Goal: Information Seeking & Learning: Learn about a topic

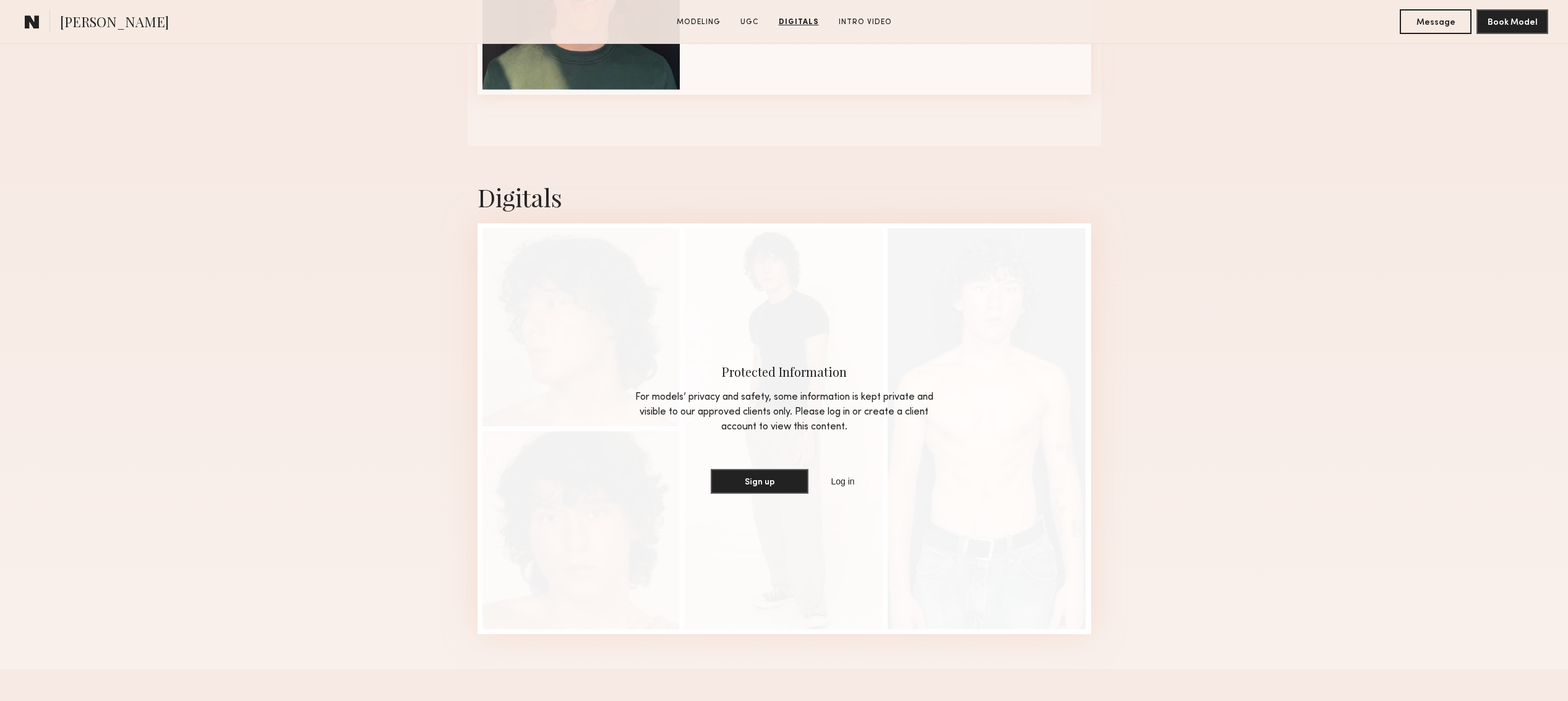
scroll to position [1823, 0]
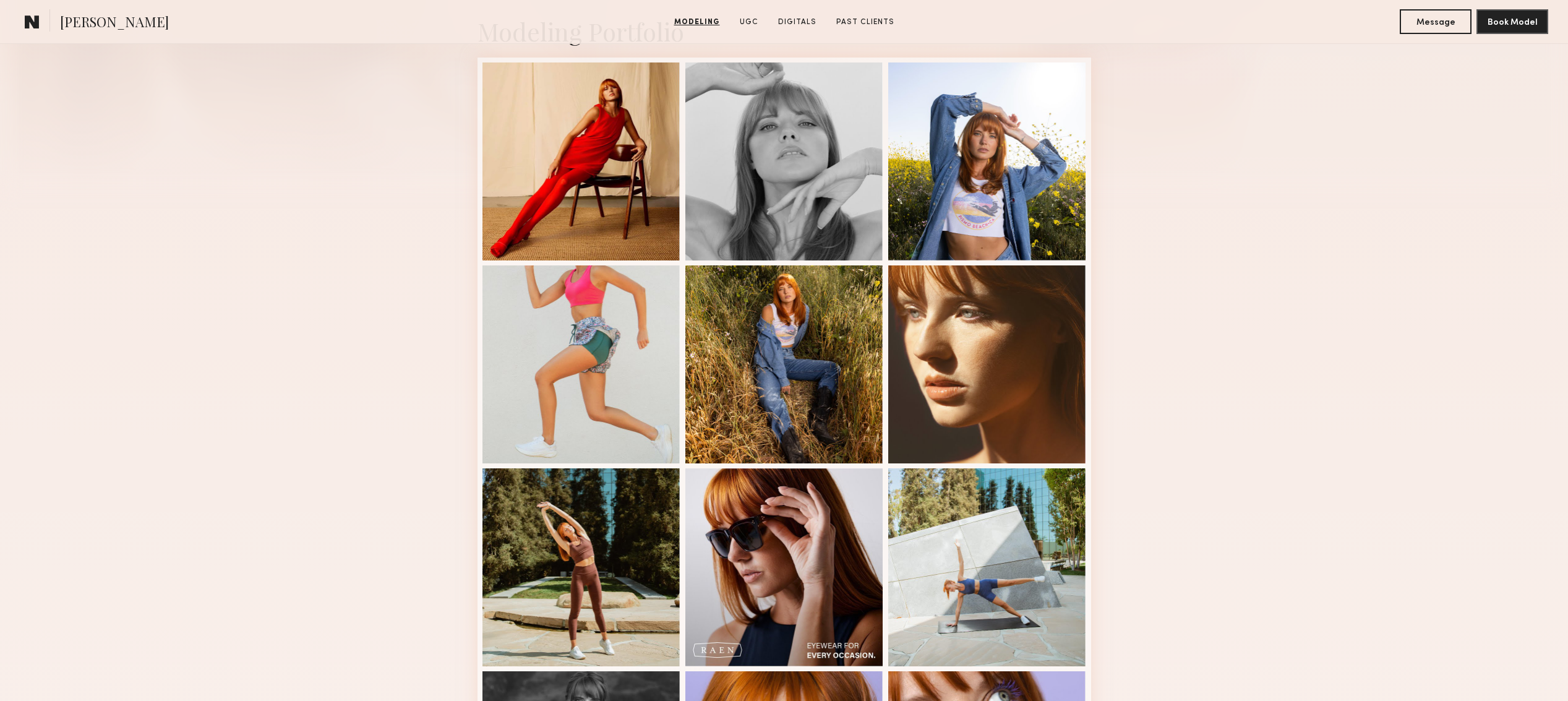
scroll to position [286, 0]
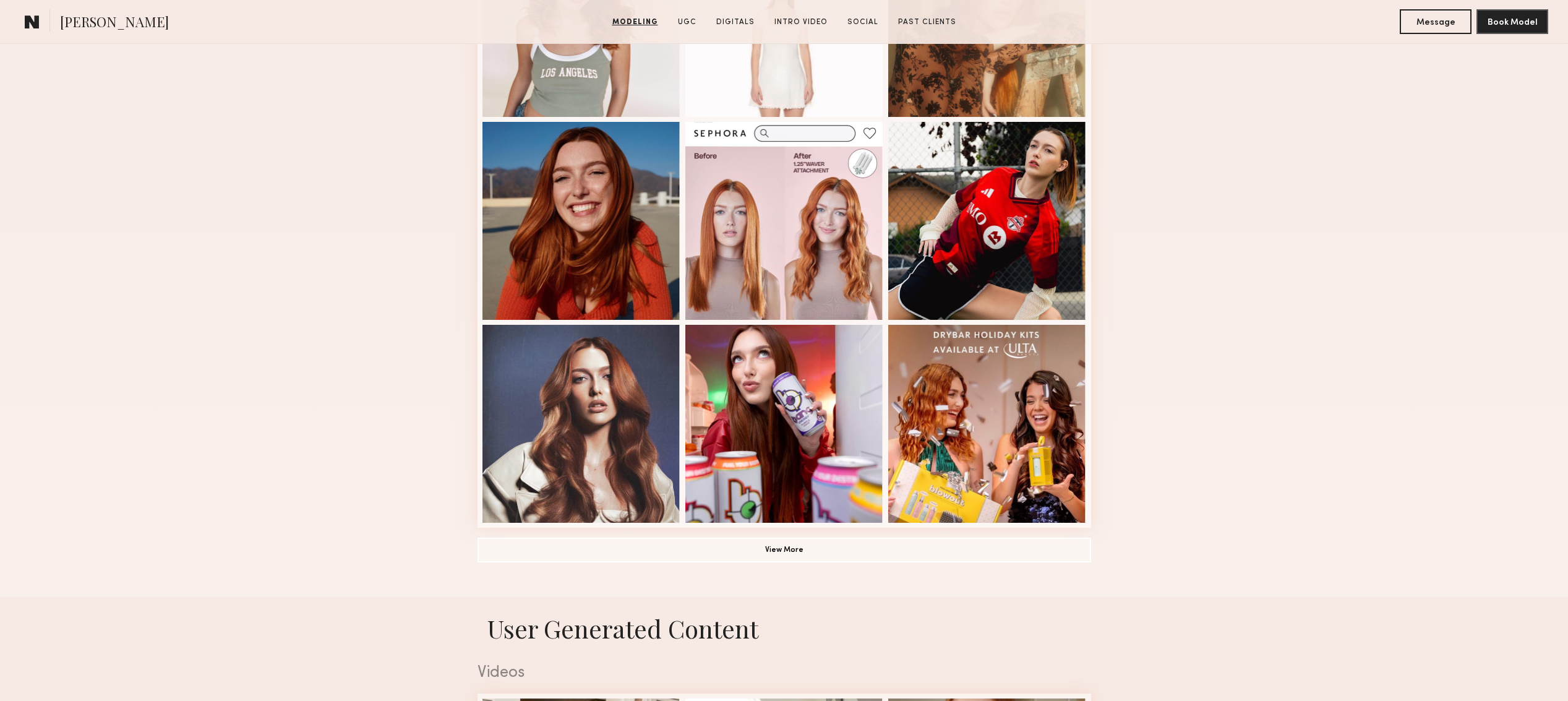
scroll to position [655, 0]
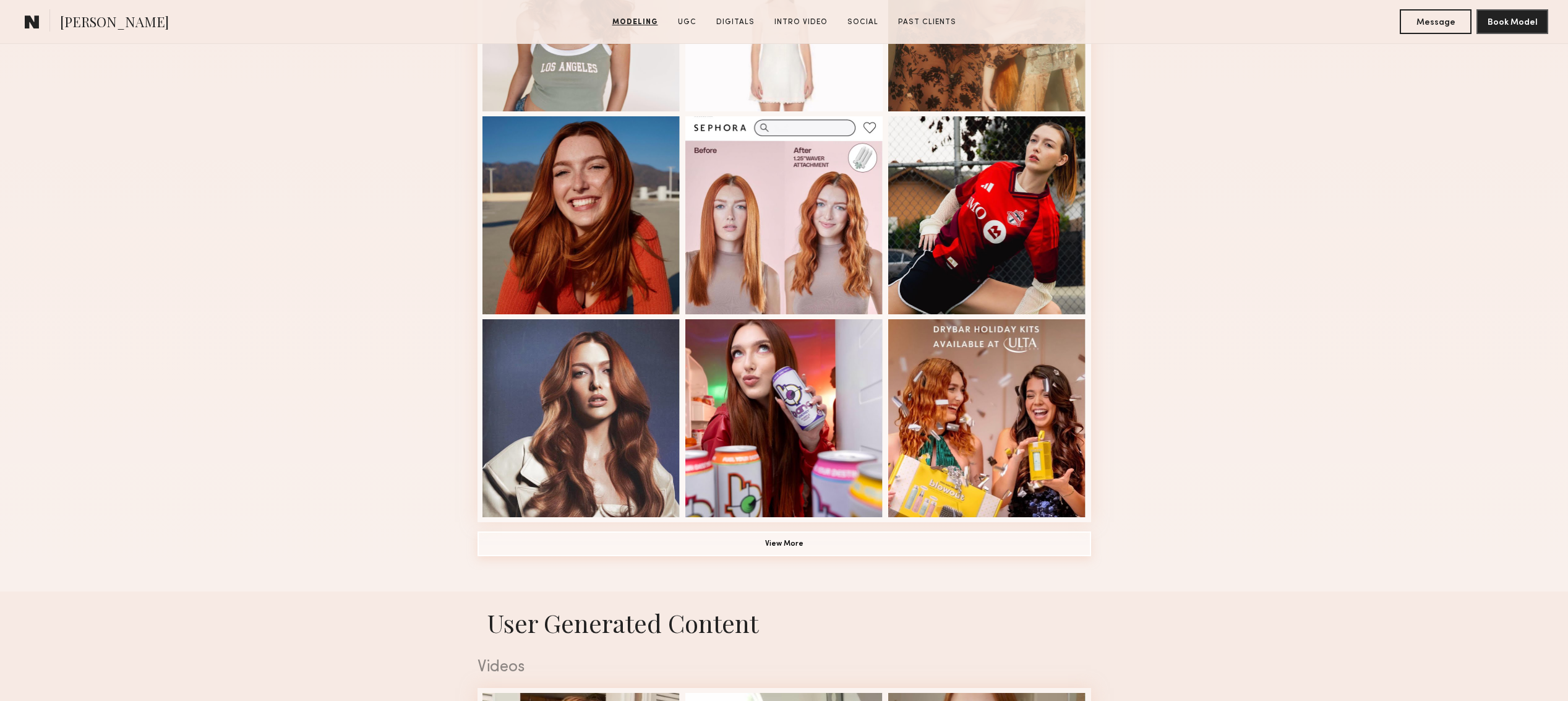
click at [781, 537] on button "View More" at bounding box center [784, 544] width 613 height 25
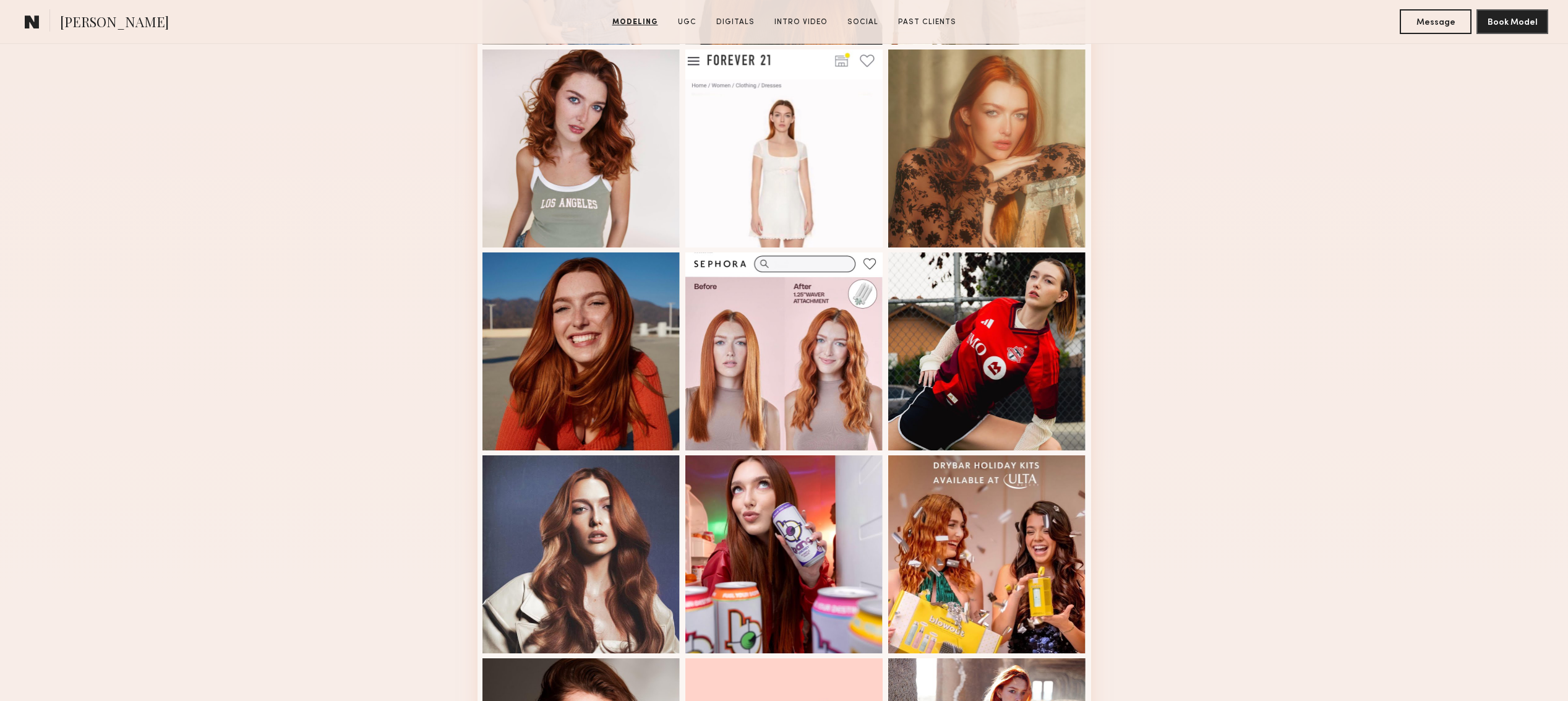
scroll to position [0, 0]
